Goal: Find specific page/section: Find specific page/section

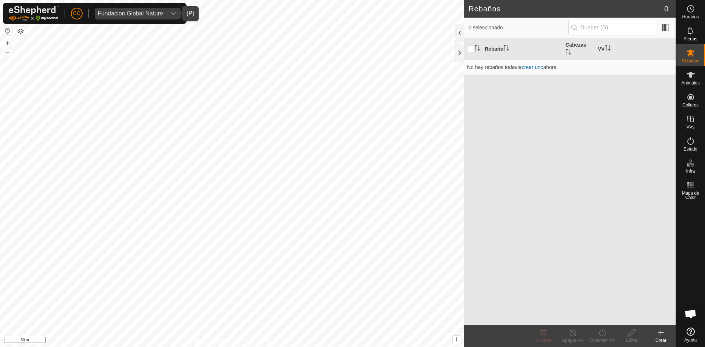
click at [124, 12] on div "Fundacion Global Nature" at bounding box center [130, 14] width 65 height 6
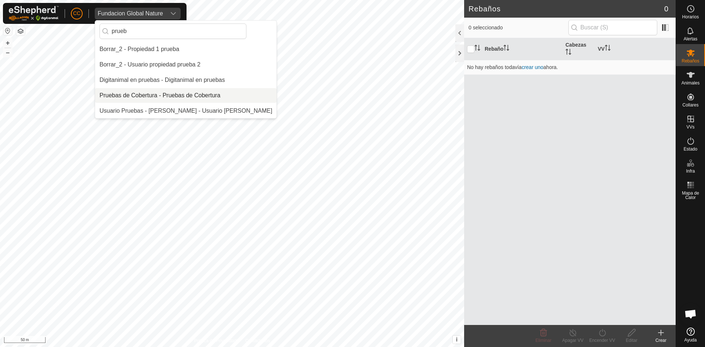
type input "prueb"
click at [155, 90] on li "Pruebas de Cobertura - Pruebas de Cobertura" at bounding box center [185, 95] width 181 height 15
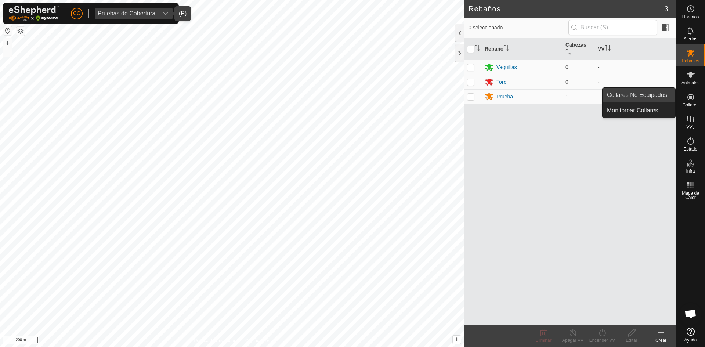
click at [641, 98] on link "Collares No Equipados" at bounding box center [639, 95] width 73 height 15
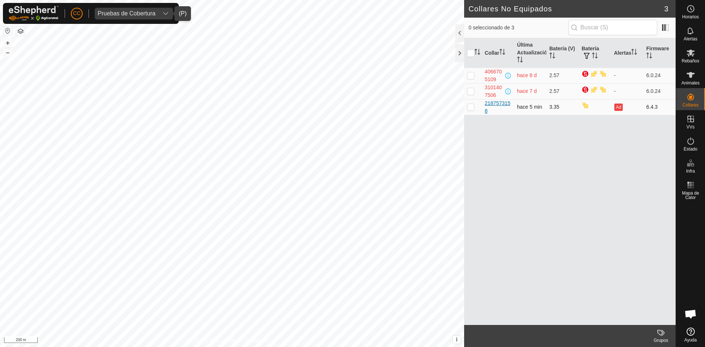
click at [495, 106] on div "2187573158" at bounding box center [498, 107] width 26 height 15
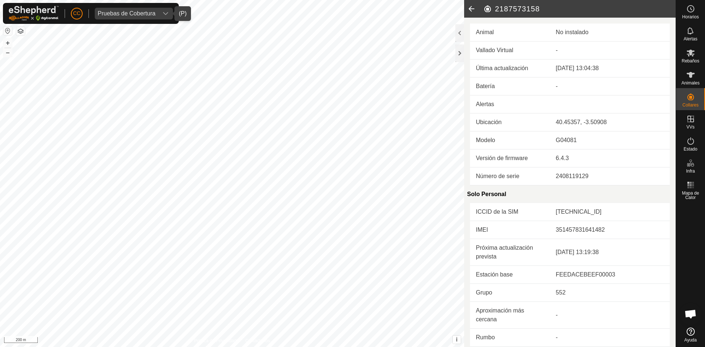
click at [474, 9] on icon at bounding box center [471, 9] width 15 height 18
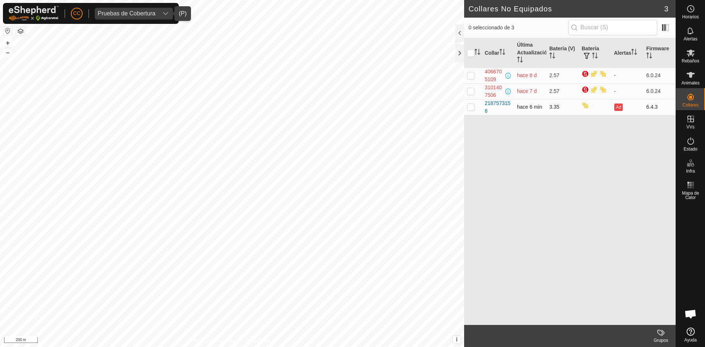
drag, startPoint x: 497, startPoint y: 109, endPoint x: 485, endPoint y: 104, distance: 13.7
click at [485, 104] on td "2187573158" at bounding box center [498, 107] width 32 height 16
copy div "2187573158"
